Goal: Transaction & Acquisition: Download file/media

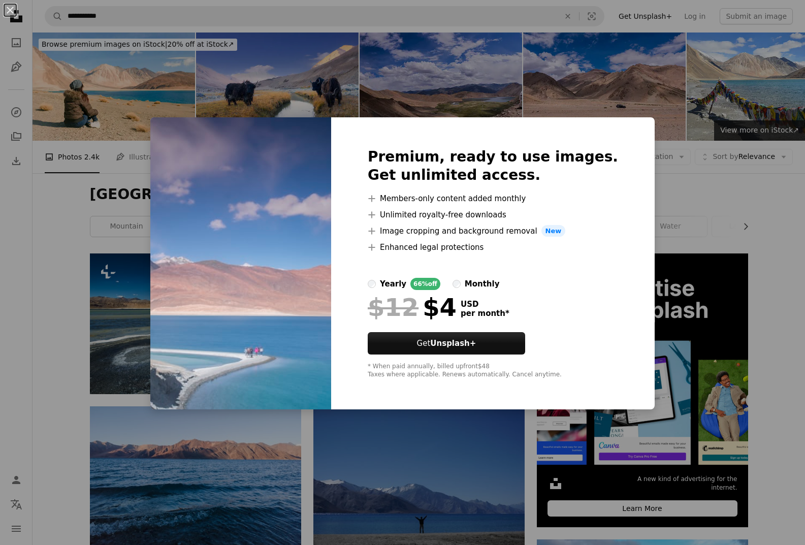
scroll to position [305, 0]
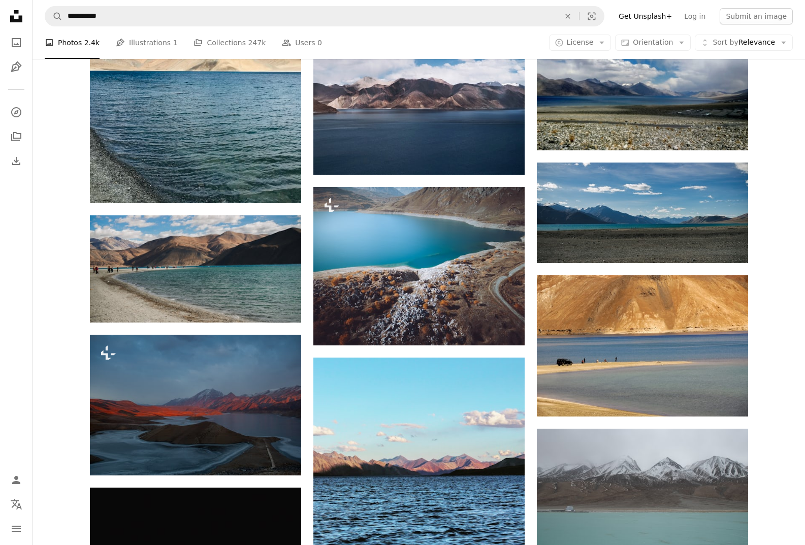
scroll to position [813, 0]
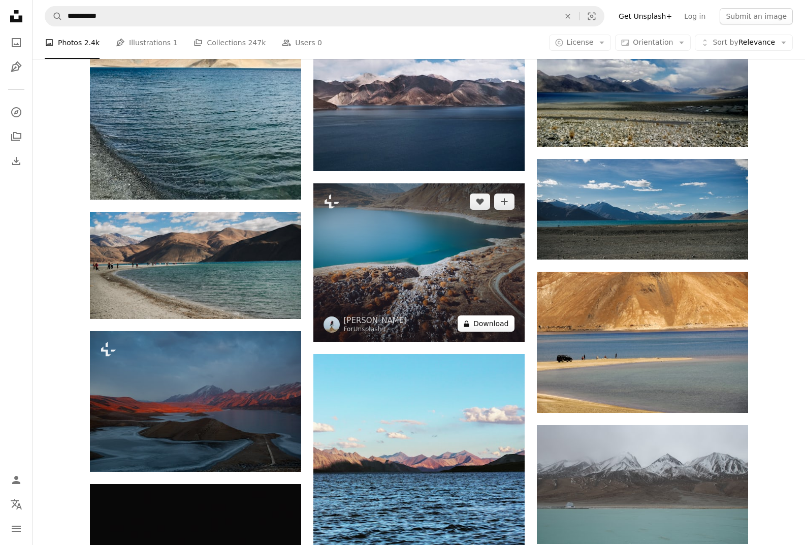
click at [479, 321] on button "A lock Download" at bounding box center [486, 324] width 57 height 16
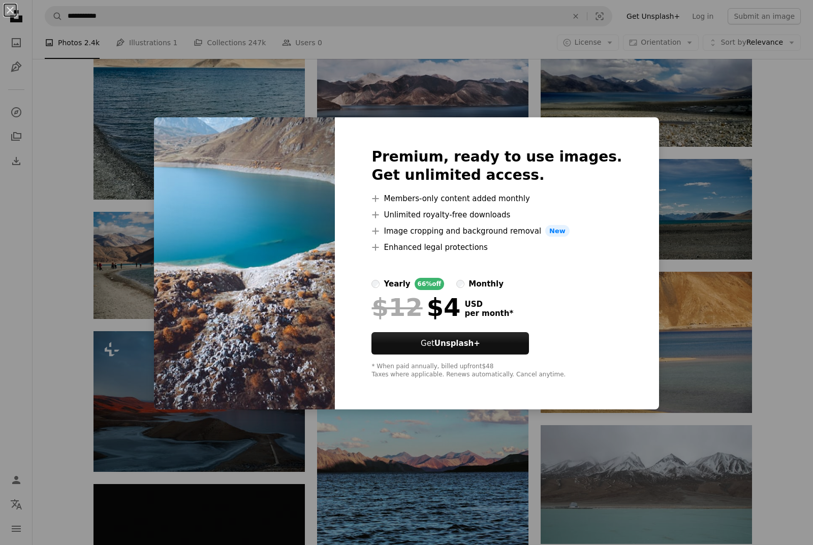
click at [10, 11] on button "An X shape" at bounding box center [10, 10] width 12 height 12
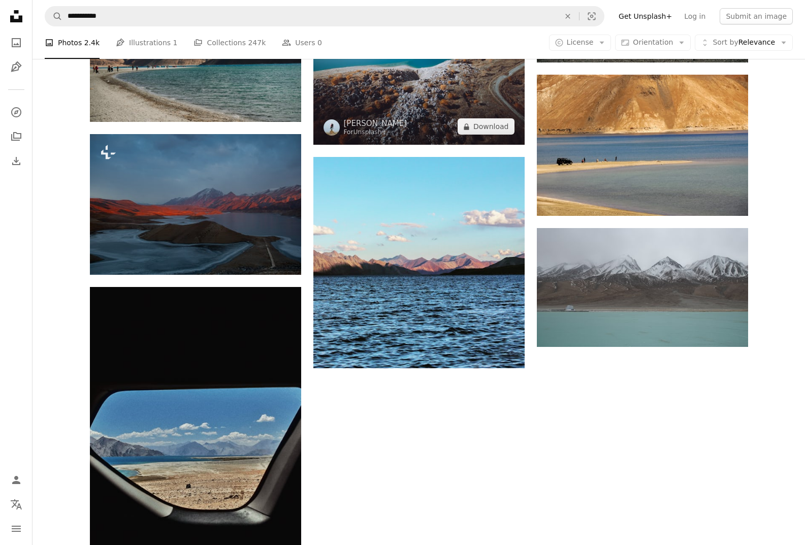
scroll to position [1016, 0]
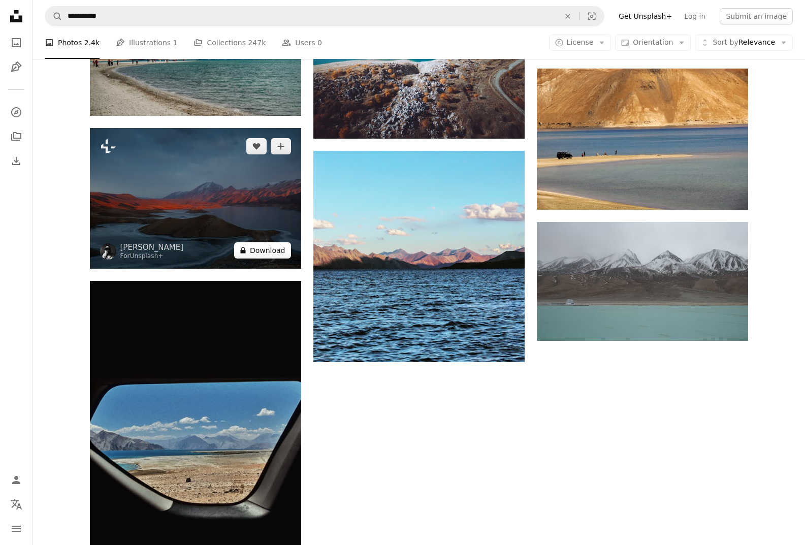
click at [257, 250] on button "A lock Download" at bounding box center [262, 250] width 57 height 16
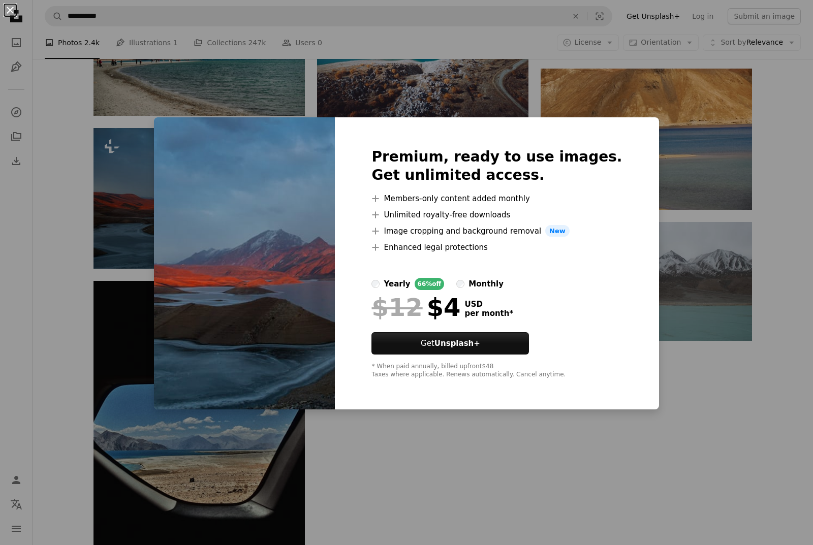
click at [6, 9] on button "An X shape" at bounding box center [10, 10] width 12 height 12
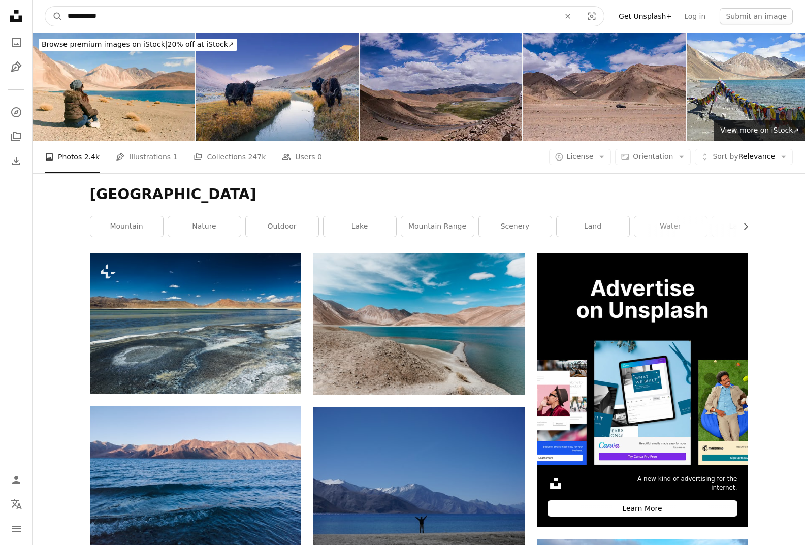
drag, startPoint x: 87, startPoint y: 16, endPoint x: 110, endPoint y: 39, distance: 32.3
click at [91, 20] on input "**********" at bounding box center [309, 16] width 494 height 19
type input "****"
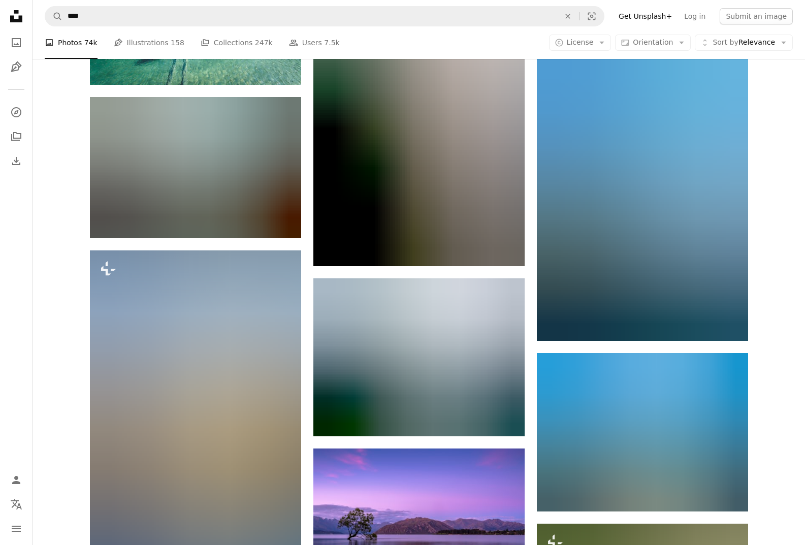
scroll to position [619, 0]
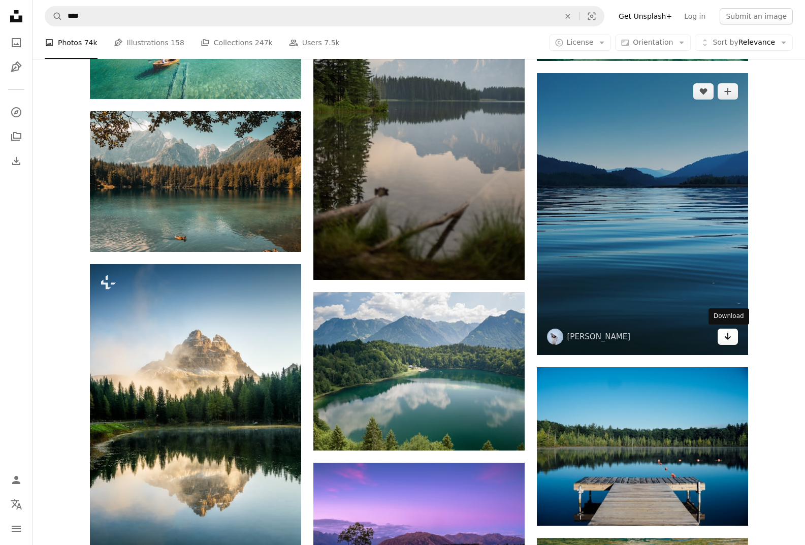
click at [731, 340] on icon "Arrow pointing down" at bounding box center [728, 336] width 8 height 12
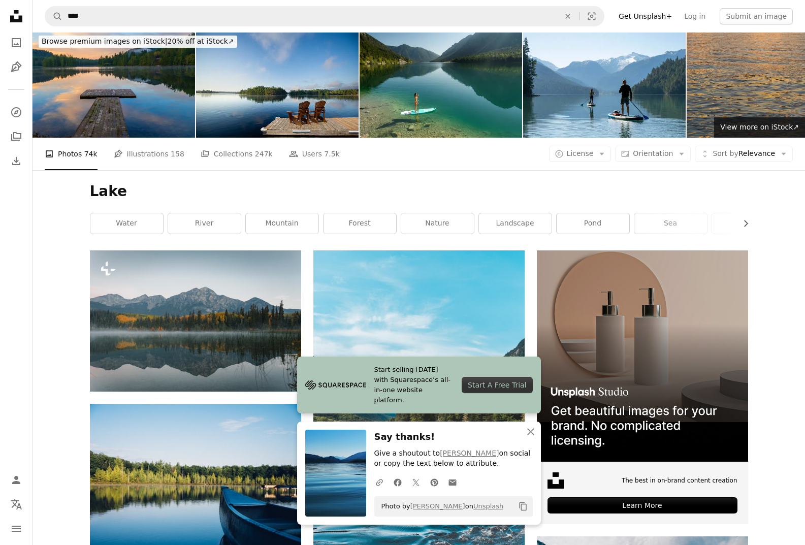
scroll to position [0, 0]
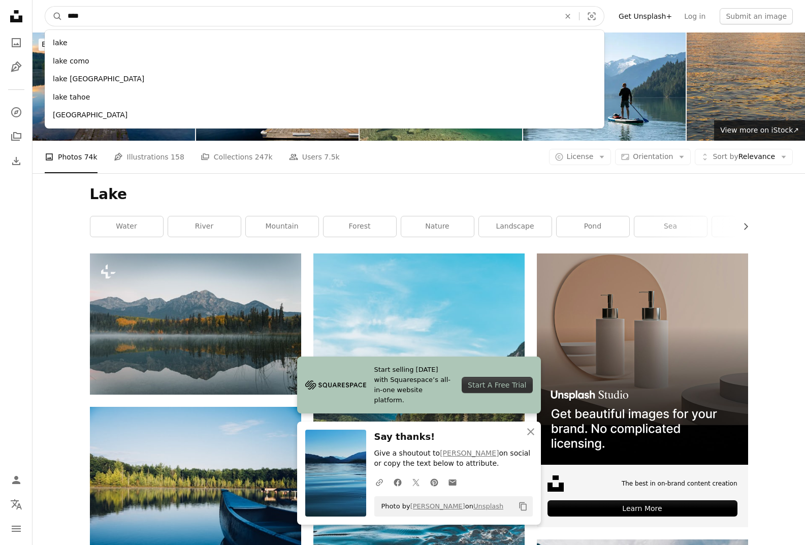
drag, startPoint x: 86, startPoint y: 15, endPoint x: 25, endPoint y: 16, distance: 61.0
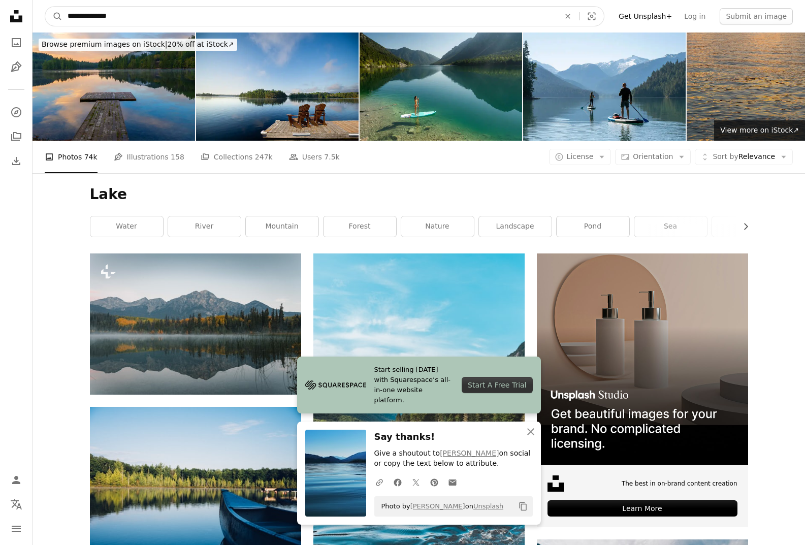
type input "**********"
click at [45, 7] on button "A magnifying glass" at bounding box center [53, 16] width 17 height 19
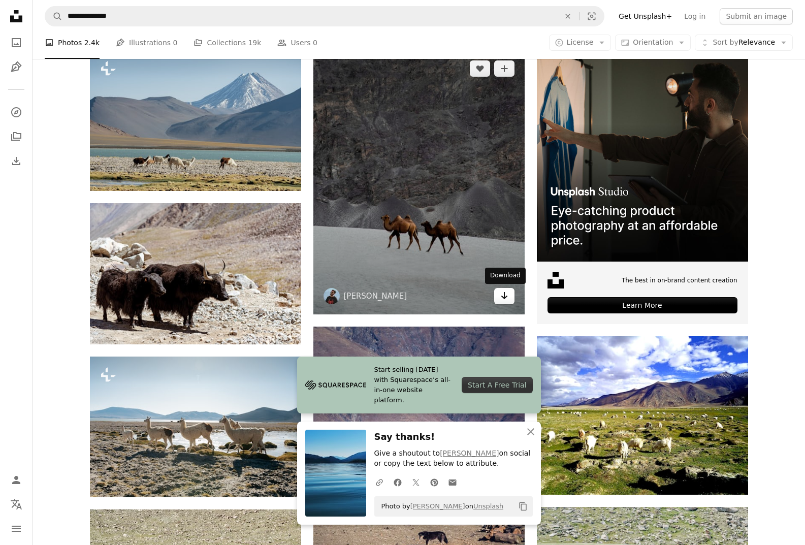
scroll to position [152, 0]
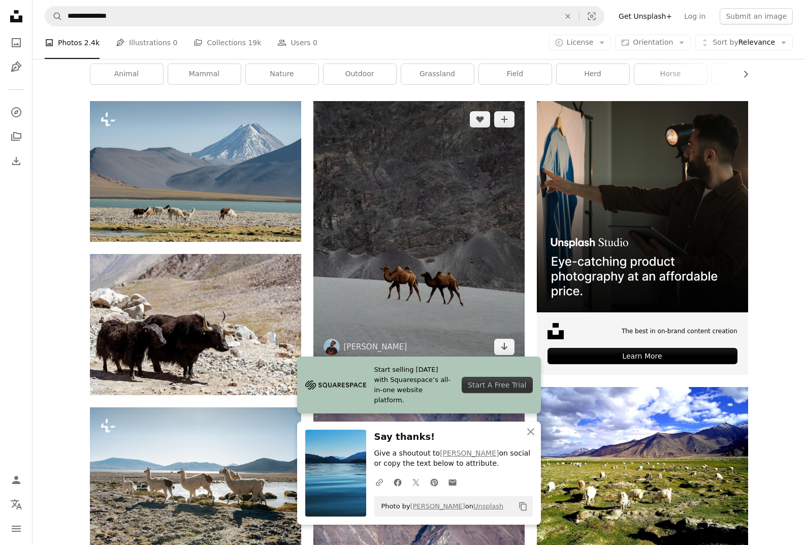
click at [508, 296] on img at bounding box center [418, 233] width 211 height 264
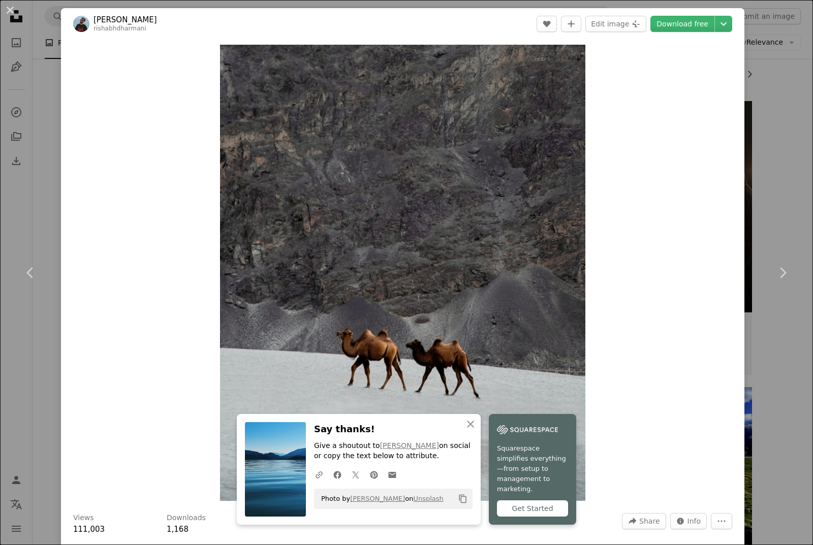
click at [664, 328] on div "Zoom in" at bounding box center [402, 273] width 683 height 466
click at [467, 430] on icon "An X shape" at bounding box center [470, 424] width 12 height 12
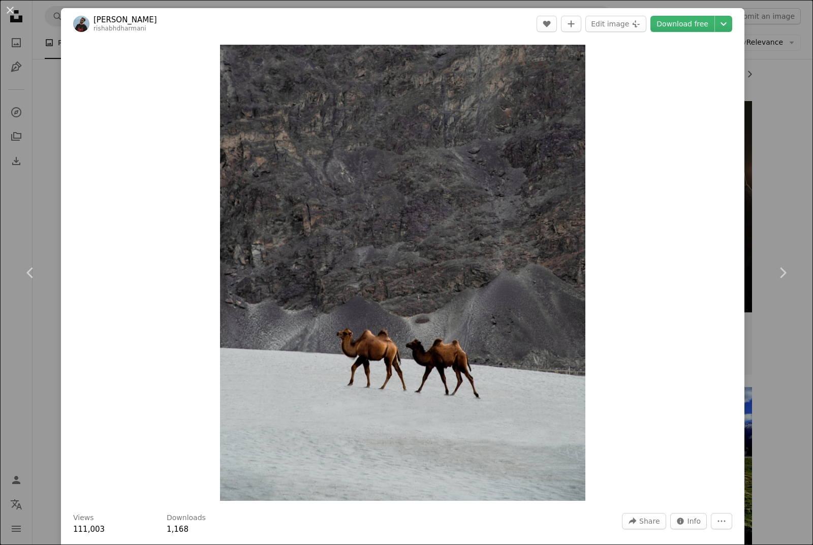
click at [12, 9] on button "An X shape" at bounding box center [10, 10] width 12 height 12
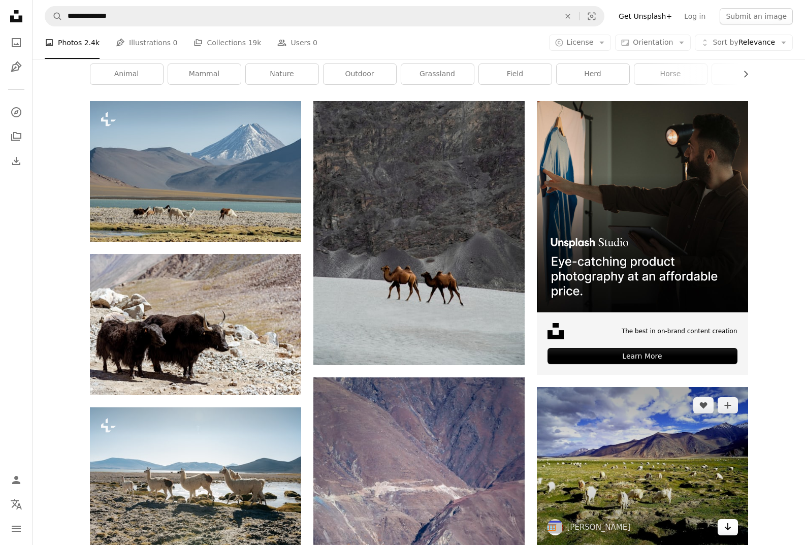
click at [725, 526] on icon "Arrow pointing down" at bounding box center [728, 527] width 8 height 12
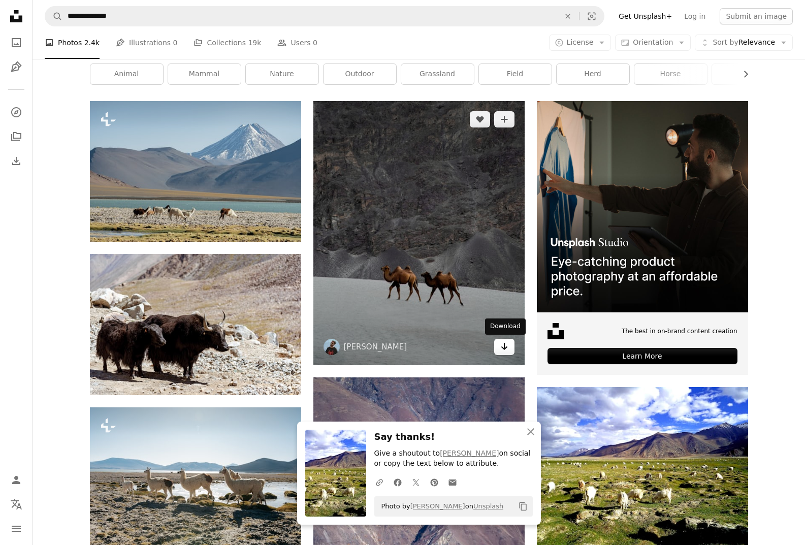
click at [509, 348] on link "Arrow pointing down" at bounding box center [504, 347] width 20 height 16
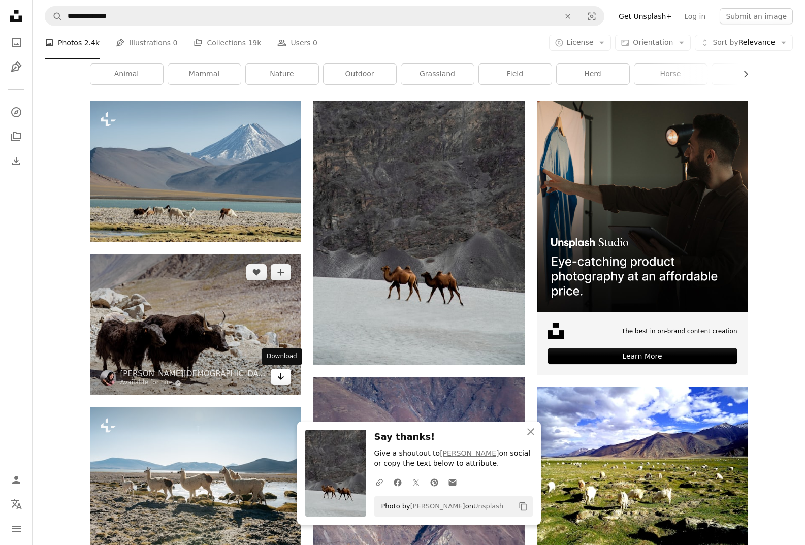
click at [284, 382] on icon "Arrow pointing down" at bounding box center [281, 376] width 8 height 12
